Goal: Find specific page/section: Find specific page/section

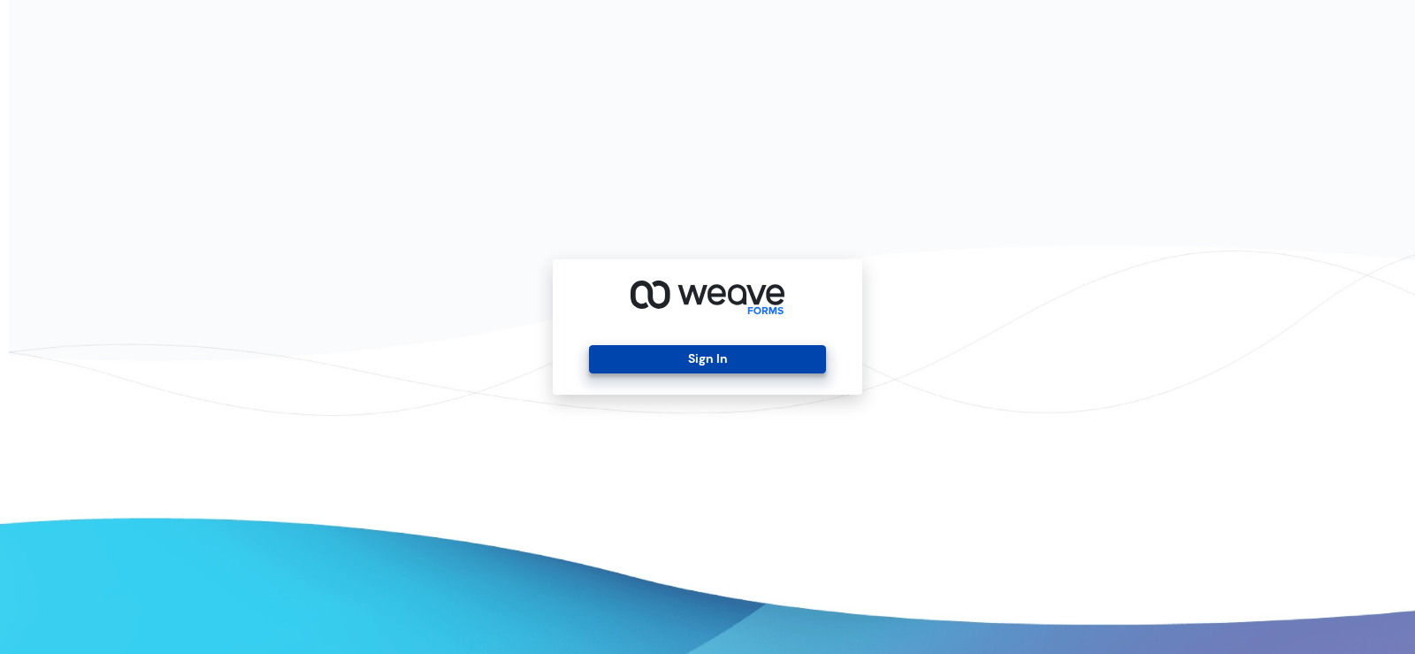
click at [673, 355] on button "Sign In" at bounding box center [707, 359] width 236 height 28
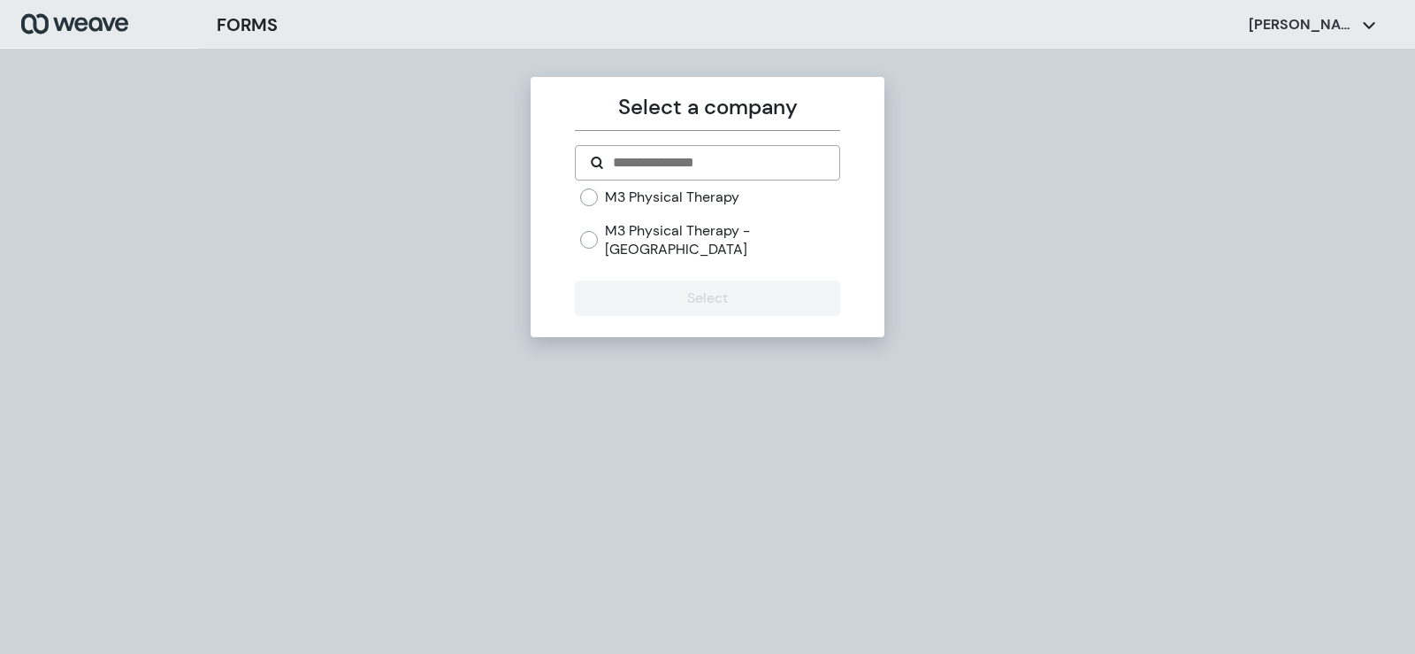
click at [669, 202] on label "M3 Physical Therapy" at bounding box center [672, 197] width 134 height 19
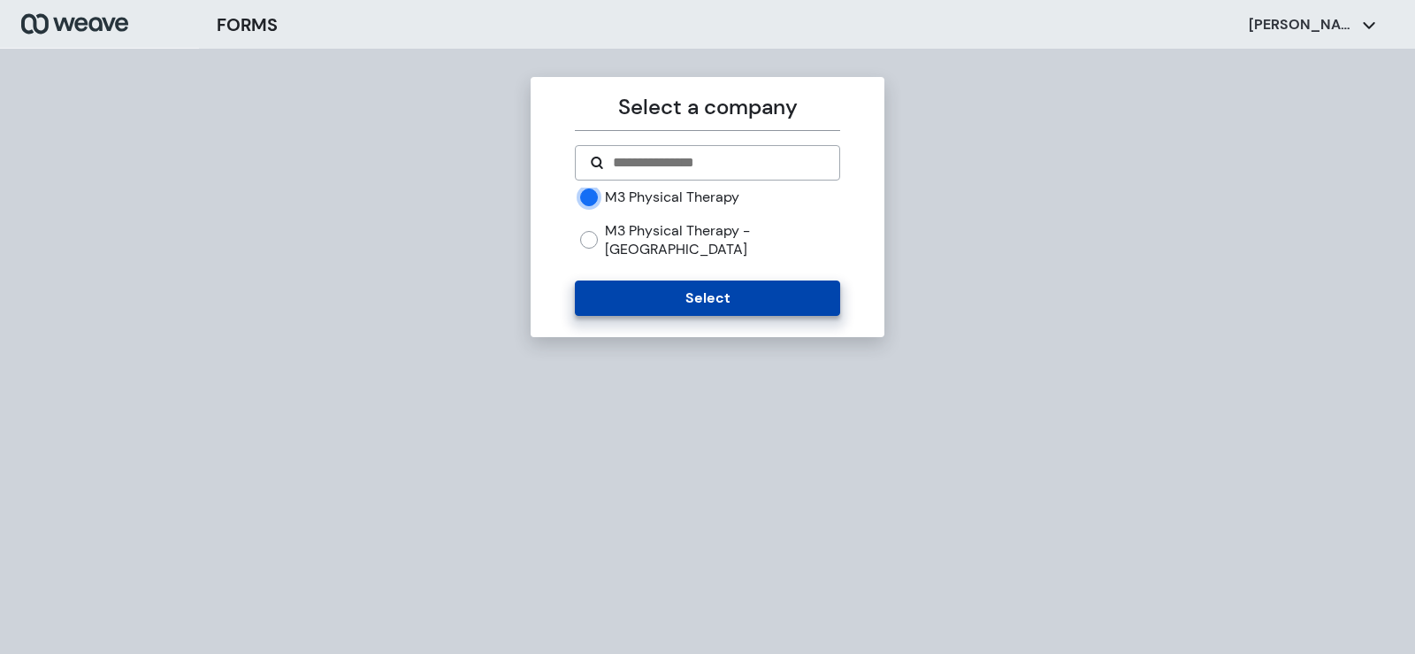
click at [691, 280] on button "Select" at bounding box center [707, 297] width 264 height 35
